Goal: Information Seeking & Learning: Learn about a topic

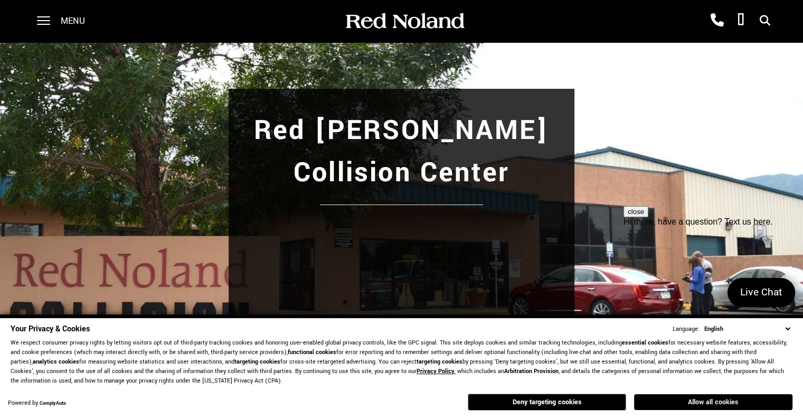
click at [730, 403] on button "Allow all cookies" at bounding box center [713, 402] width 158 height 16
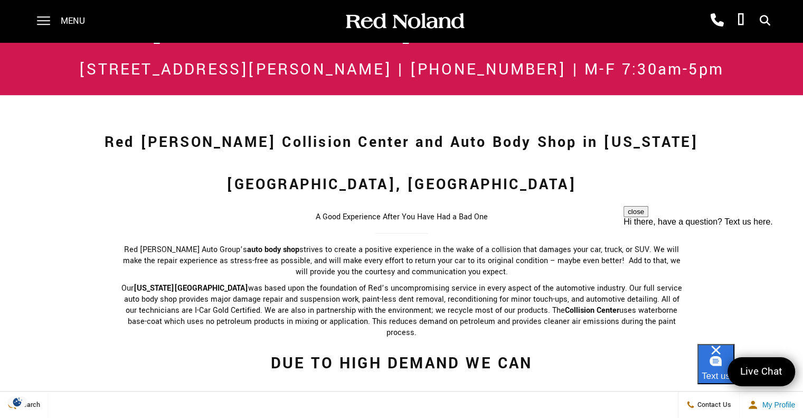
scroll to position [516, 0]
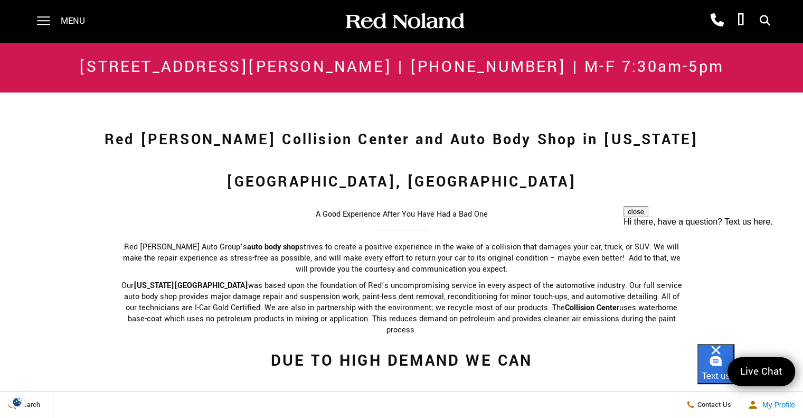
click at [648, 217] on button "close" at bounding box center [636, 211] width 25 height 11
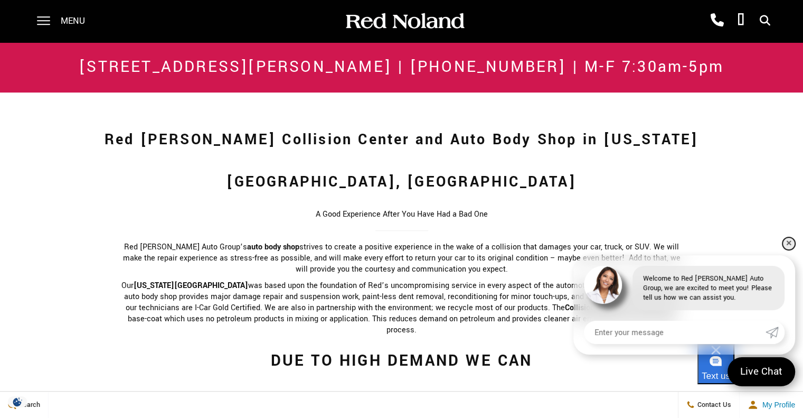
click at [786, 240] on link "✕" at bounding box center [789, 243] width 13 height 13
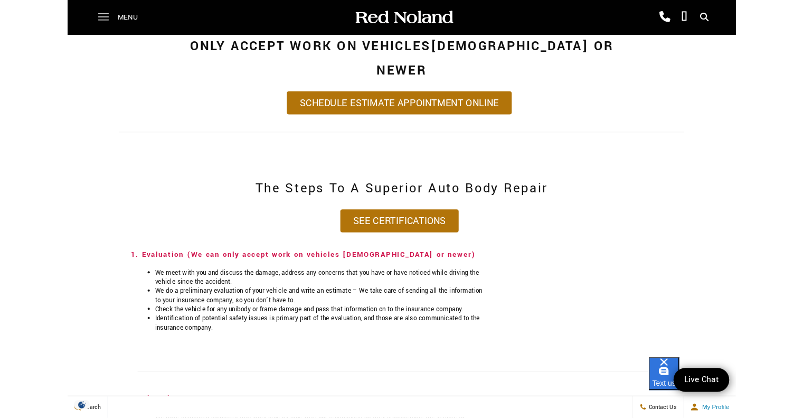
scroll to position [872, 0]
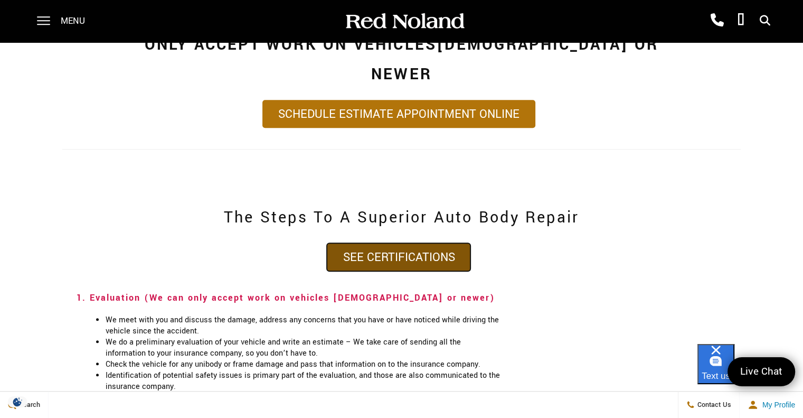
click at [401, 243] on link "See Certifications" at bounding box center [399, 257] width 144 height 28
